Goal: Information Seeking & Learning: Learn about a topic

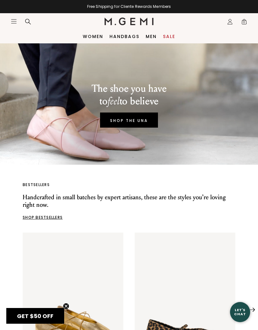
click at [92, 34] on link "Women" at bounding box center [93, 36] width 20 height 5
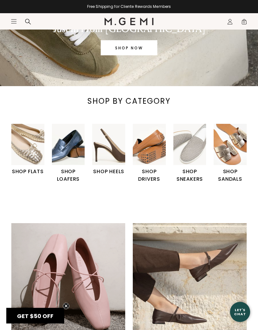
scroll to position [82, 0]
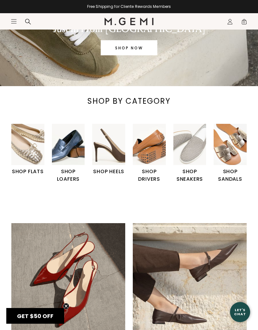
click at [75, 163] on img "2 / 6" at bounding box center [68, 144] width 33 height 41
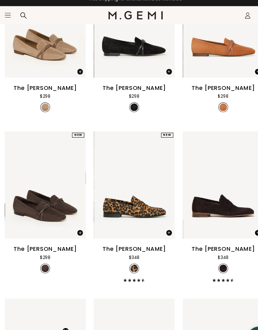
scroll to position [135, 0]
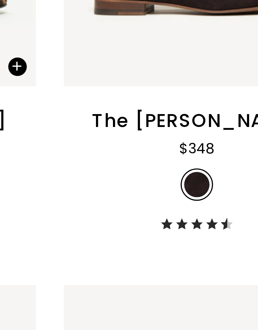
click at [179, 226] on div "The [PERSON_NAME]" at bounding box center [207, 230] width 57 height 8
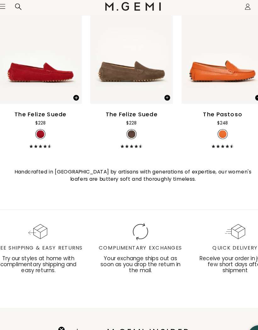
scroll to position [1457, 0]
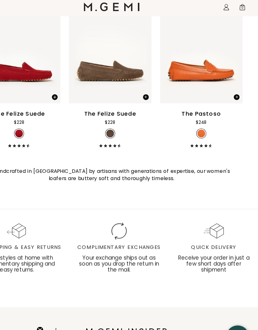
click at [191, 112] on div "The Pastoso" at bounding box center [208, 116] width 35 height 8
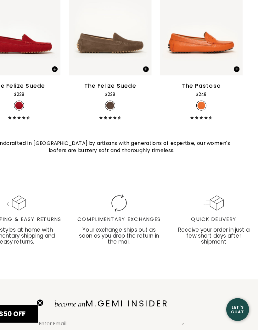
click at [104, 112] on div "The Felize Suede $228 + 9" at bounding box center [128, 128] width 73 height 33
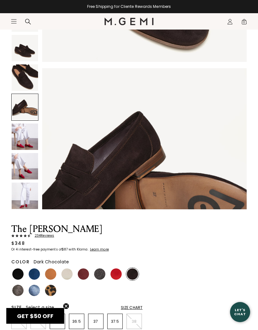
scroll to position [570, 0]
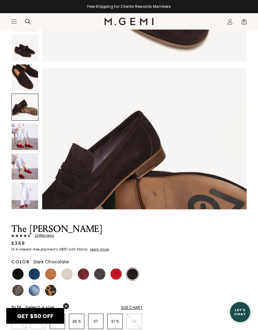
click at [70, 274] on img at bounding box center [66, 274] width 11 height 11
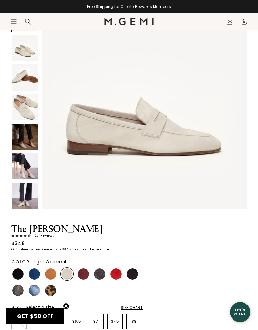
click at [206, 139] on img at bounding box center [144, 107] width 205 height 205
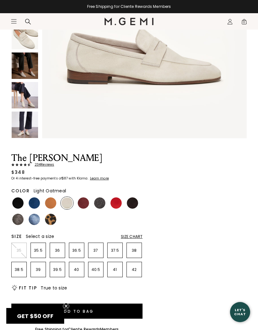
scroll to position [133, 0]
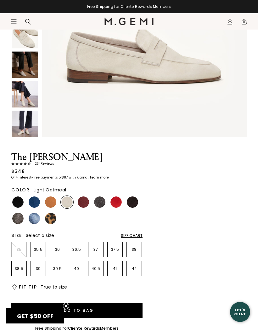
click at [47, 162] on span "234 Review s" at bounding box center [42, 164] width 23 height 4
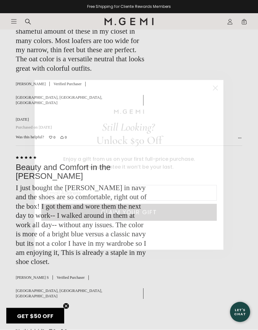
scroll to position [1498, 0]
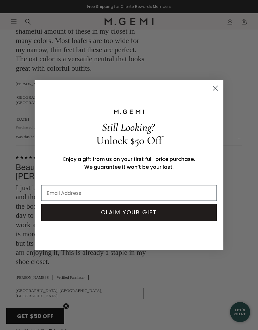
click at [219, 93] on circle "Close dialog" at bounding box center [215, 88] width 10 height 10
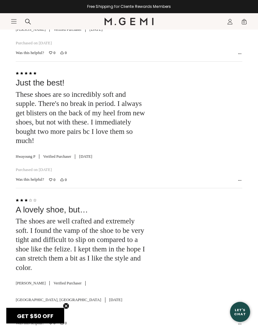
scroll to position [2222, 0]
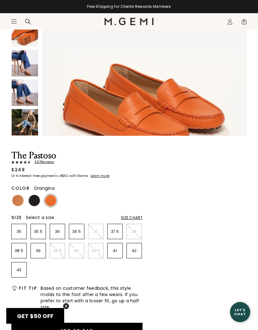
scroll to position [162, 0]
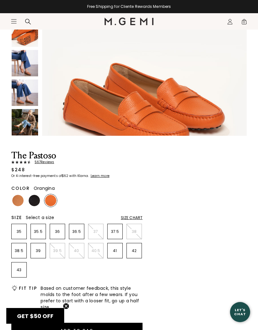
click at [36, 198] on img at bounding box center [34, 200] width 11 height 11
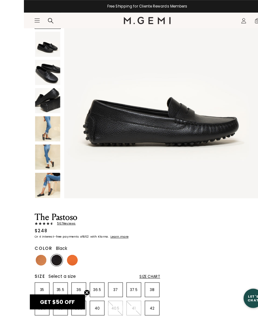
scroll to position [69, 0]
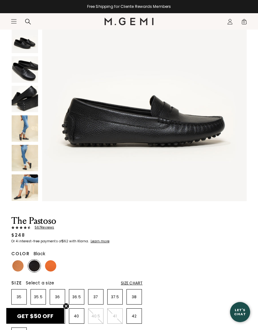
click at [25, 133] on img at bounding box center [25, 128] width 26 height 26
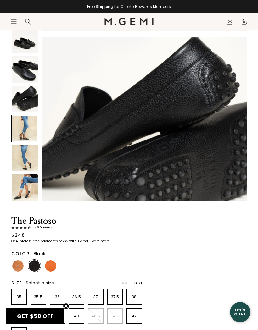
scroll to position [843, 0]
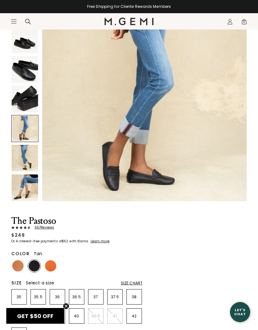
click at [16, 268] on img at bounding box center [17, 266] width 11 height 11
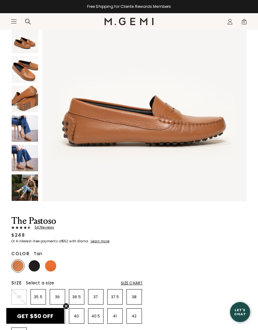
click at [26, 130] on img at bounding box center [25, 128] width 26 height 26
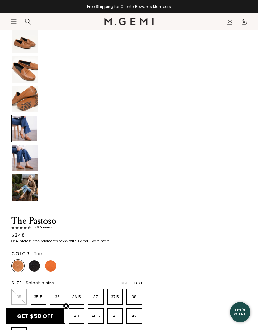
scroll to position [843, 0]
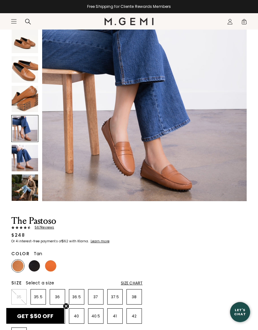
click at [33, 189] on img at bounding box center [25, 188] width 26 height 26
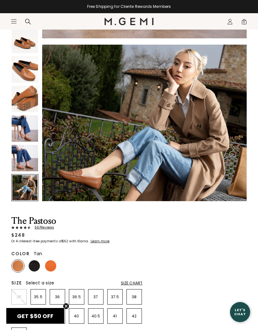
scroll to position [1265, 0]
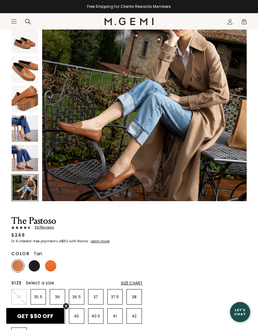
click at [36, 263] on img at bounding box center [34, 266] width 11 height 11
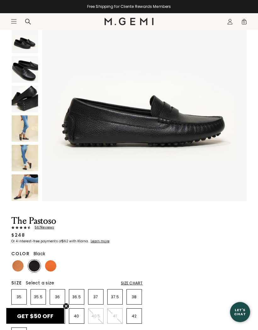
click at [30, 185] on img at bounding box center [25, 188] width 26 height 26
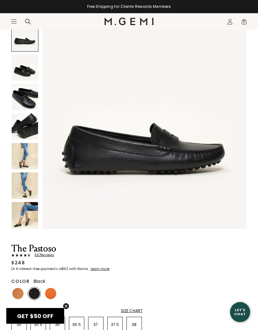
scroll to position [42, 0]
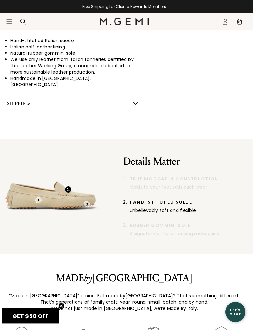
scroll to position [605, 0]
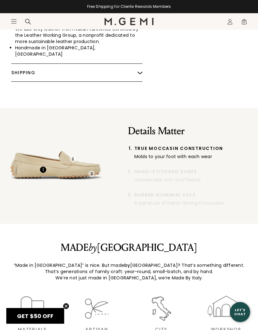
click at [196, 154] on div "Molds to your foot with each wear" at bounding box center [193, 157] width 119 height 6
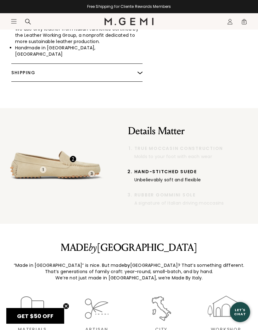
click at [189, 169] on span "Hand-Stitched Suede" at bounding box center [193, 171] width 119 height 5
click at [186, 200] on div "A signature of Italian driving moccasins" at bounding box center [193, 203] width 119 height 6
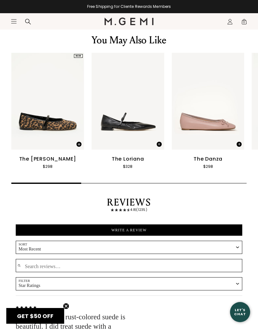
scroll to position [960, 0]
